Goal: Transaction & Acquisition: Obtain resource

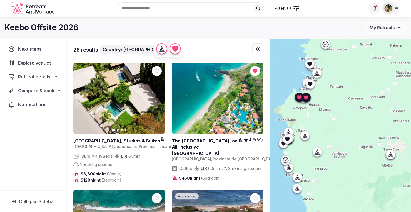
scroll to position [472, 0]
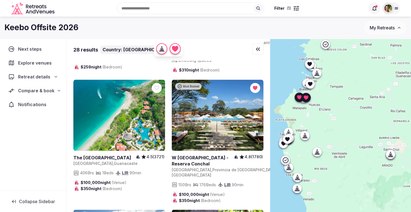
click at [373, 29] on span "My Retreats" at bounding box center [381, 28] width 25 height 6
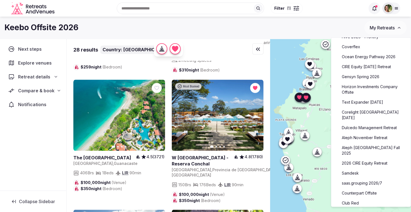
scroll to position [83, 0]
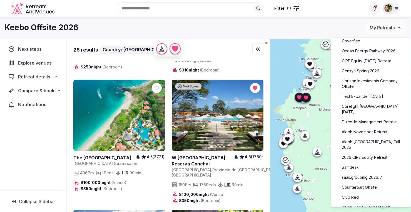
click at [359, 183] on link "Counterpart Offsite" at bounding box center [371, 187] width 68 height 9
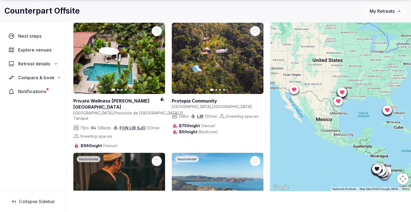
scroll to position [41, 0]
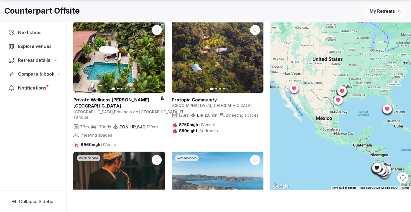
click at [27, 85] on span "Notifications" at bounding box center [33, 88] width 30 height 7
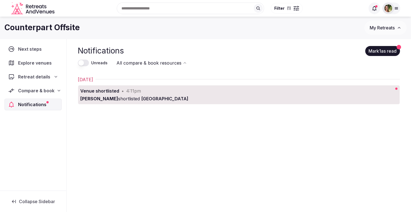
click at [27, 88] on span "Compare & book" at bounding box center [36, 90] width 36 height 7
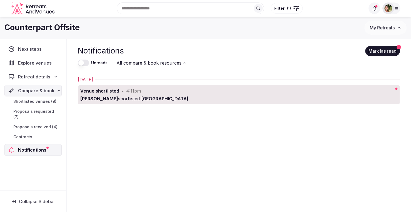
click at [37, 124] on span "Proposals received (4)" at bounding box center [35, 127] width 44 height 6
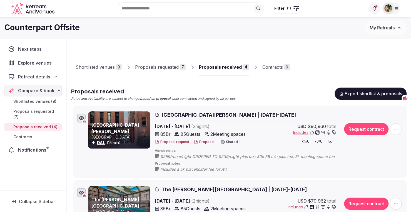
click at [201, 142] on button "Proposal" at bounding box center [204, 142] width 21 height 5
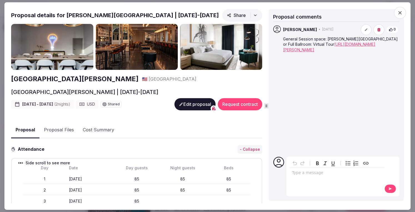
click at [53, 125] on button "Proposal Files" at bounding box center [58, 130] width 39 height 16
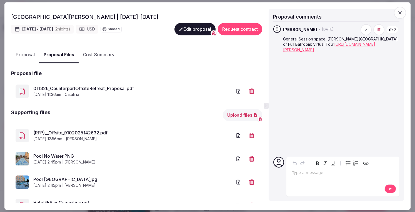
scroll to position [83, 0]
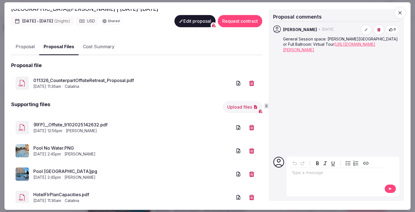
click at [88, 124] on link "(RFP)__Offsite_9102025142632.pdf" at bounding box center [132, 125] width 199 height 7
click at [400, 14] on icon "button" at bounding box center [400, 13] width 6 height 6
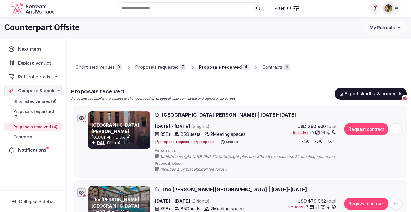
click at [396, 9] on icon at bounding box center [395, 8] width 3 height 2
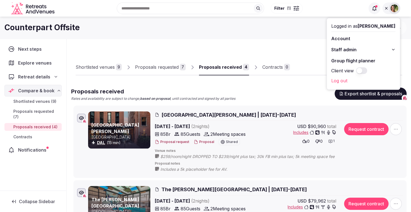
click at [315, 29] on div "Counterpart Offsite" at bounding box center [184, 27] width 360 height 11
click at [387, 7] on icon at bounding box center [386, 8] width 4 height 4
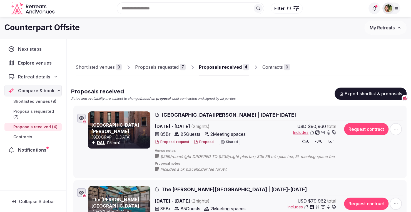
click at [389, 25] on span "My Retreats" at bounding box center [381, 28] width 25 height 6
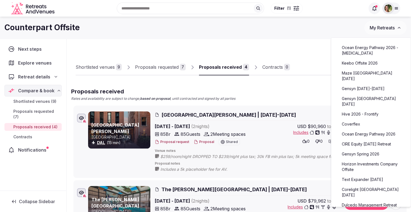
click at [372, 84] on link "Gensyn [DATE]-[DATE]" at bounding box center [371, 88] width 68 height 9
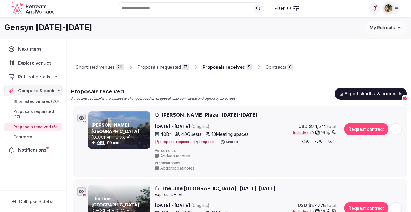
click at [203, 142] on button "Proposal" at bounding box center [204, 142] width 21 height 5
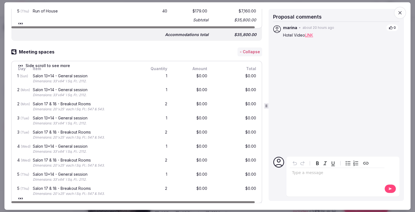
scroll to position [472, 0]
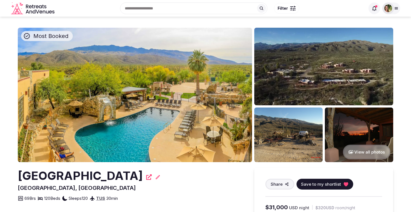
scroll to position [1722, 0]
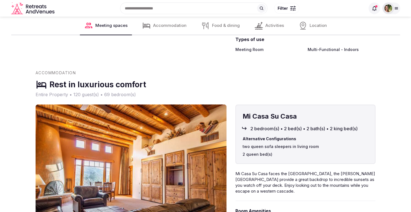
click at [393, 10] on div at bounding box center [388, 8] width 12 height 12
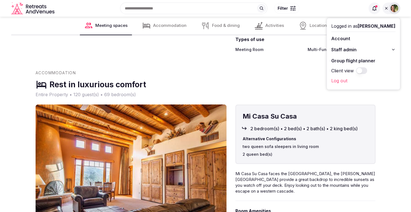
click at [300, 62] on div "Meeting Spaces Distinctive spaces for connection The Barn 1152 m² The Barn 1152…" at bounding box center [206, 36] width 340 height 1898
click at [387, 7] on icon at bounding box center [386, 8] width 2 height 2
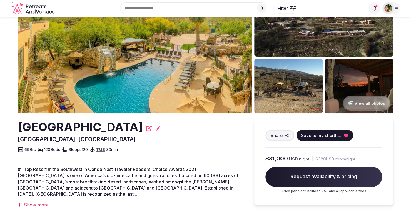
scroll to position [0, 0]
